Goal: Contribute content

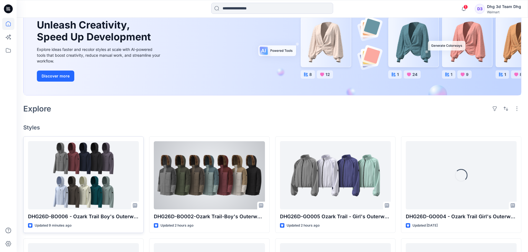
scroll to position [55, 0]
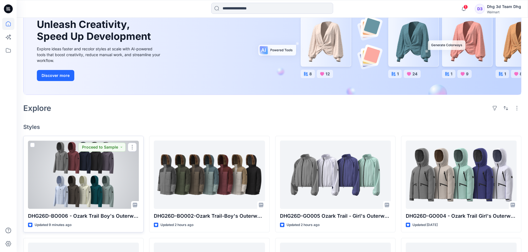
click at [95, 170] on div at bounding box center [83, 175] width 111 height 68
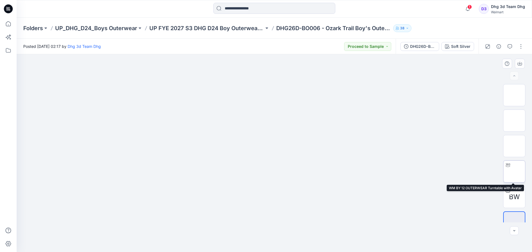
click at [514, 172] on img at bounding box center [514, 172] width 0 height 0
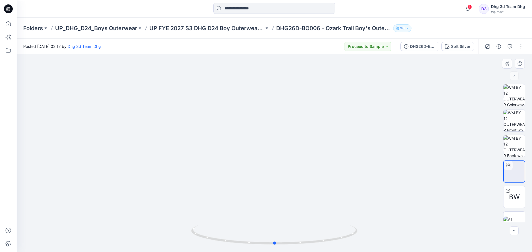
drag, startPoint x: 295, startPoint y: 138, endPoint x: 295, endPoint y: 149, distance: 11.1
click at [295, 149] on div at bounding box center [274, 153] width 515 height 198
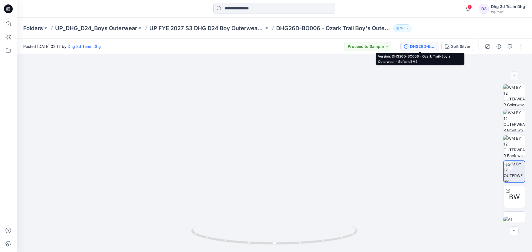
click at [428, 46] on div "DHG26D-BO006 - Ozark Trail-Boy's Outerwear - Softshell V2" at bounding box center [422, 47] width 25 height 6
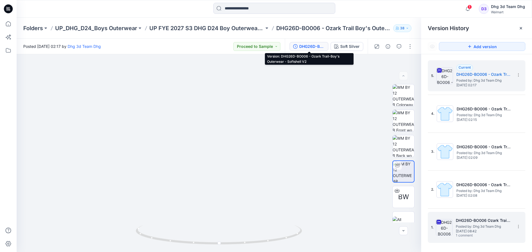
click at [480, 224] on span "Posted by: Dhg 3d Team Dhg" at bounding box center [483, 227] width 55 height 6
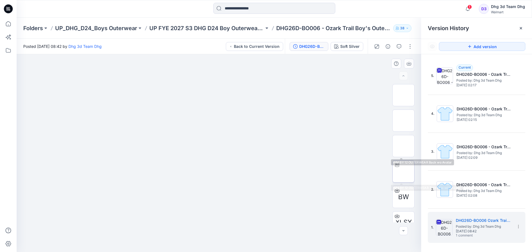
click at [403, 172] on img at bounding box center [403, 172] width 0 height 0
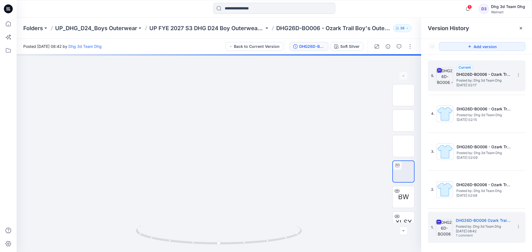
click at [483, 81] on span "Posted by: Dhg 3d Team Dhg" at bounding box center [483, 81] width 55 height 6
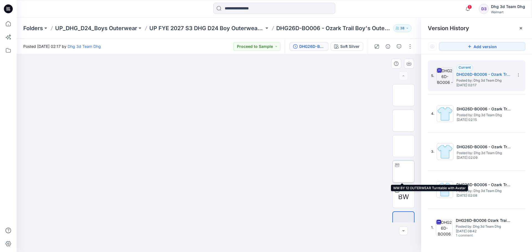
click at [403, 172] on img at bounding box center [403, 172] width 0 height 0
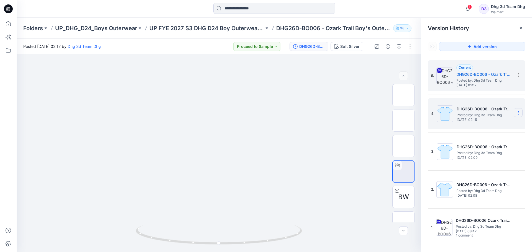
click at [519, 115] on icon at bounding box center [518, 113] width 4 height 4
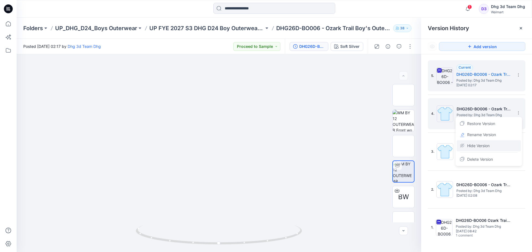
click at [497, 147] on div "Hide Version" at bounding box center [489, 145] width 64 height 11
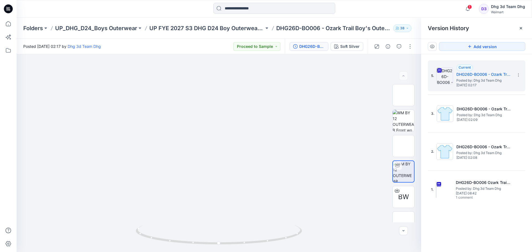
click at [0, 0] on icon at bounding box center [0, 0] width 0 height 0
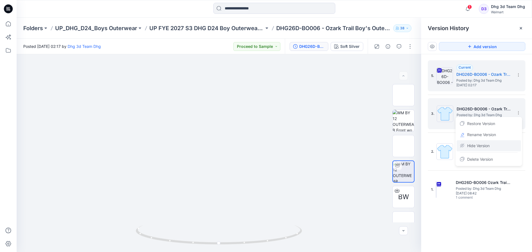
click at [499, 146] on div "Hide Version" at bounding box center [489, 145] width 64 height 11
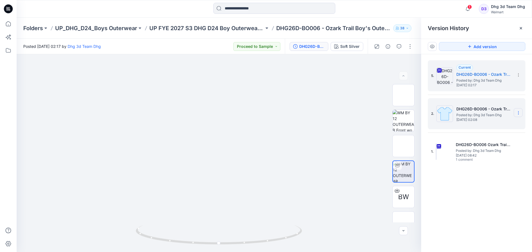
click at [519, 113] on icon at bounding box center [518, 113] width 4 height 4
click at [497, 145] on div "Hide Version" at bounding box center [489, 145] width 64 height 11
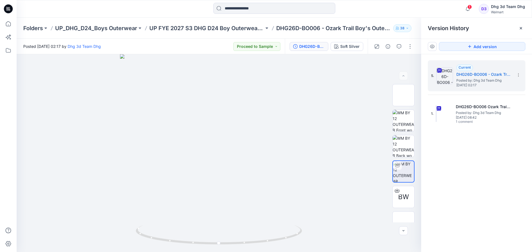
click at [432, 45] on icon at bounding box center [432, 46] width 4 height 4
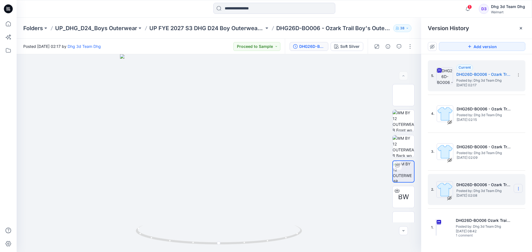
click at [518, 189] on icon at bounding box center [518, 189] width 4 height 4
click at [498, 233] on div "Delete Version" at bounding box center [489, 235] width 64 height 11
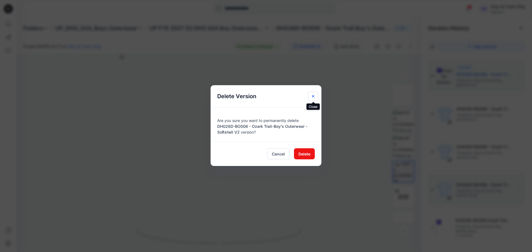
click at [315, 94] on button "Close" at bounding box center [313, 96] width 10 height 10
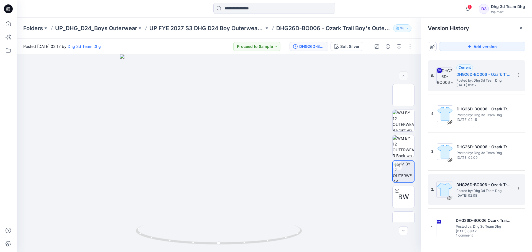
click at [432, 46] on icon at bounding box center [432, 46] width 4 height 5
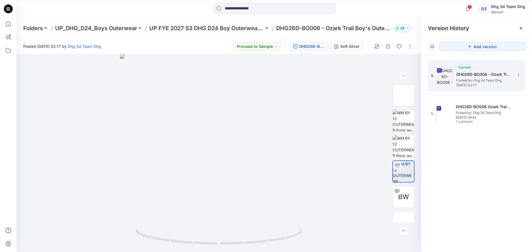
click at [472, 83] on span "Wednesday, September 17, 2025 02:17" at bounding box center [483, 85] width 55 height 4
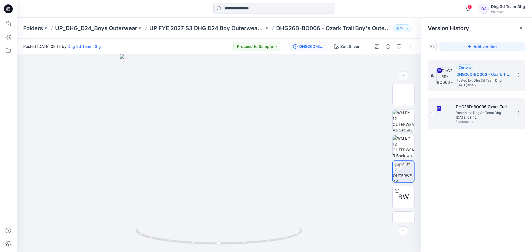
click at [484, 117] on span "Tuesday, September 09, 2025 08:42" at bounding box center [483, 118] width 55 height 4
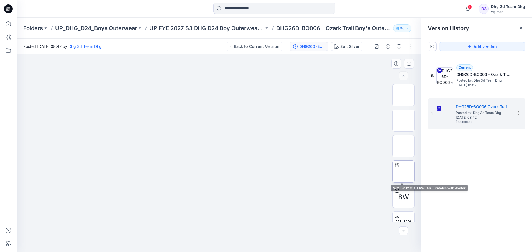
click at [403, 172] on img at bounding box center [403, 172] width 0 height 0
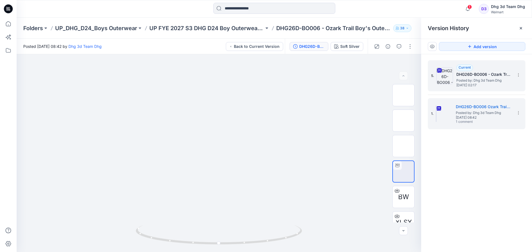
click at [466, 87] on span "Wednesday, September 17, 2025 02:17" at bounding box center [483, 85] width 55 height 4
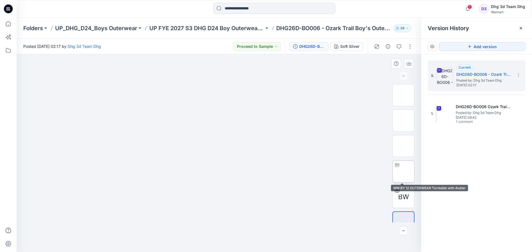
click at [403, 172] on img at bounding box center [403, 172] width 0 height 0
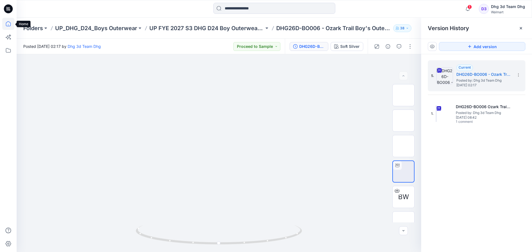
click at [12, 24] on icon at bounding box center [8, 24] width 12 height 12
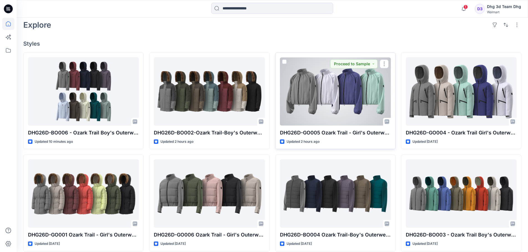
scroll to position [139, 0]
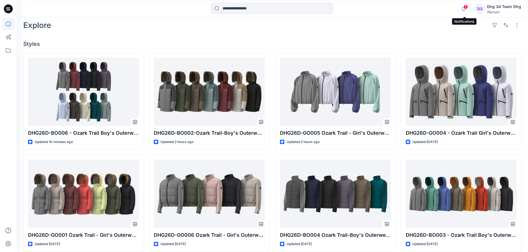
click at [466, 11] on icon "button" at bounding box center [463, 8] width 11 height 11
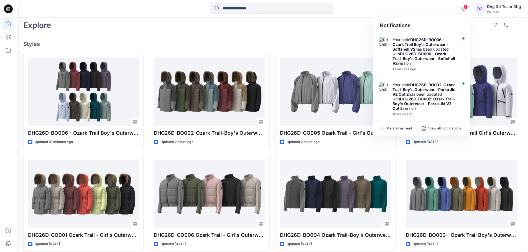
click at [466, 11] on icon "button" at bounding box center [463, 8] width 11 height 11
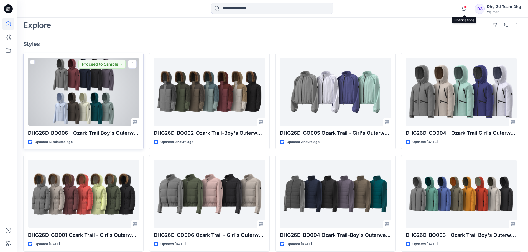
click at [95, 90] on div at bounding box center [83, 92] width 111 height 68
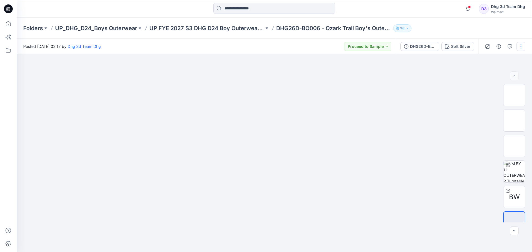
click at [522, 45] on button "button" at bounding box center [521, 46] width 9 height 9
click at [494, 75] on button "Edit" at bounding box center [497, 75] width 51 height 10
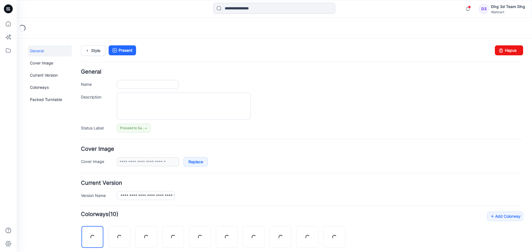
type input "**********"
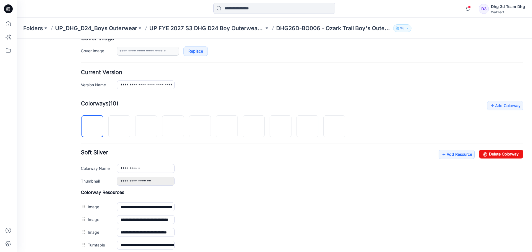
scroll to position [186, 0]
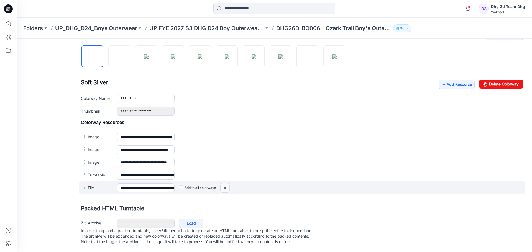
drag, startPoint x: 228, startPoint y: 184, endPoint x: 312, endPoint y: 64, distance: 146.6
click at [228, 184] on img at bounding box center [225, 188] width 9 height 9
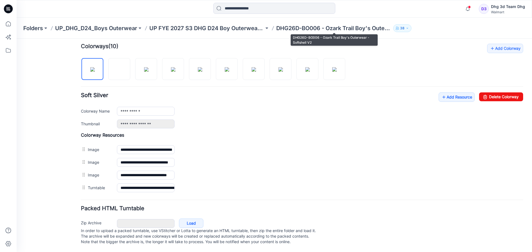
scroll to position [174, 0]
click at [449, 95] on link "Add Resource" at bounding box center [457, 97] width 36 height 9
